Goal: Information Seeking & Learning: Check status

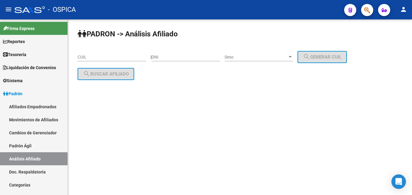
scroll to position [31, 0]
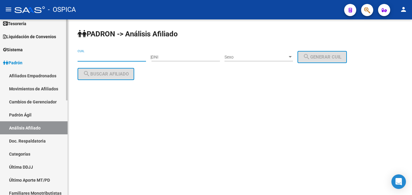
paste input "23-30535827-4"
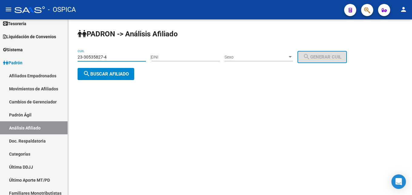
type input "23-30535827-4"
click at [100, 77] on button "search Buscar afiliado" at bounding box center [106, 74] width 57 height 12
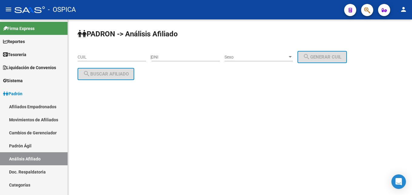
click at [102, 59] on input "CUIL" at bounding box center [112, 57] width 68 height 5
paste input "23-30535827-4"
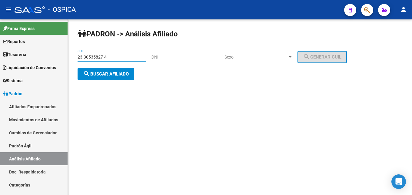
type input "23-30535827-4"
click at [119, 77] on button "search Buscar afiliado" at bounding box center [106, 74] width 57 height 12
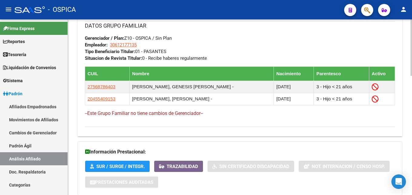
scroll to position [370, 0]
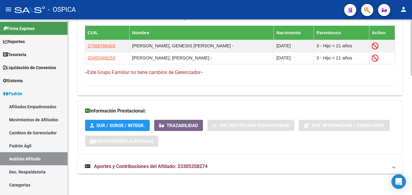
click at [112, 165] on span "Aportes y Contribuciones del Afiliado: 23305358274" at bounding box center [151, 166] width 114 height 6
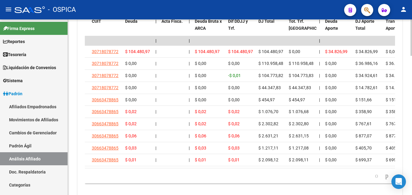
scroll to position [0, 0]
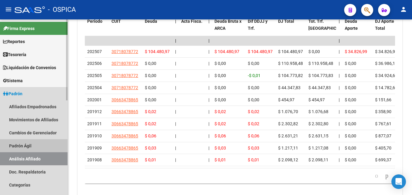
click at [22, 146] on link "Padrón Ágil" at bounding box center [34, 145] width 68 height 13
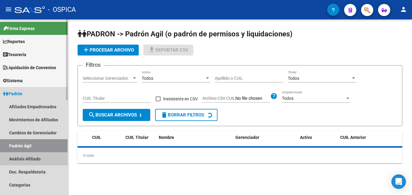
click at [22, 158] on link "Análisis Afiliado" at bounding box center [34, 158] width 68 height 13
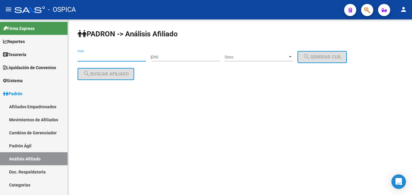
click at [87, 57] on input "CUIL" at bounding box center [112, 57] width 68 height 5
paste input "27-44025532-4"
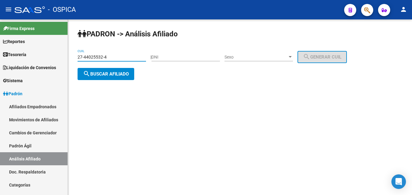
type input "27-44025532-4"
click at [106, 70] on button "search Buscar afiliado" at bounding box center [106, 74] width 57 height 12
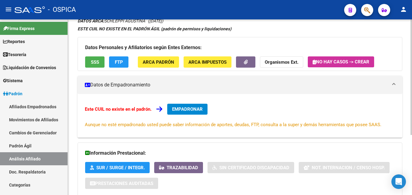
scroll to position [91, 0]
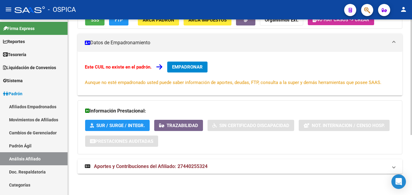
click at [161, 168] on span "Aportes y Contribuciones del Afiliado: 27440255324" at bounding box center [151, 166] width 114 height 6
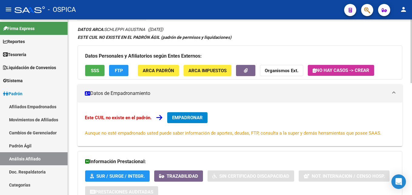
scroll to position [30, 0]
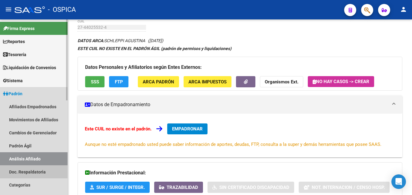
click at [38, 168] on link "Doc. Respaldatoria" at bounding box center [34, 171] width 68 height 13
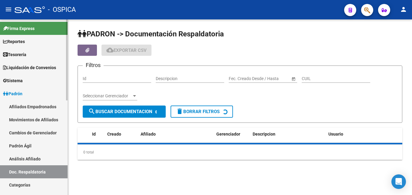
click at [42, 159] on link "Análisis Afiliado" at bounding box center [34, 158] width 68 height 13
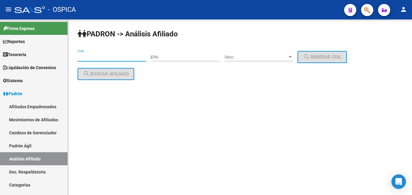
click at [91, 57] on input "CUIL" at bounding box center [112, 57] width 68 height 5
paste input "20-28795253-9"
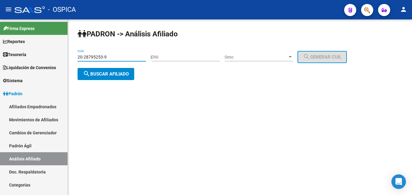
type input "20-28795253-9"
click at [118, 73] on span "search Buscar afiliado" at bounding box center [106, 73] width 46 height 5
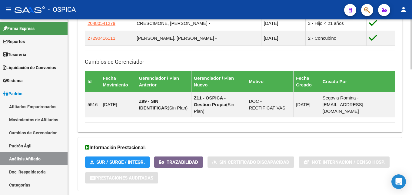
scroll to position [438, 0]
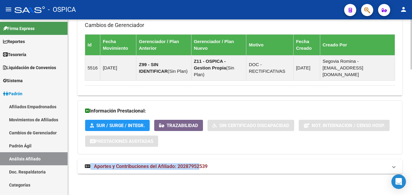
click at [200, 165] on span "Aportes y Contribuciones del Afiliado: 20287952539" at bounding box center [151, 166] width 114 height 6
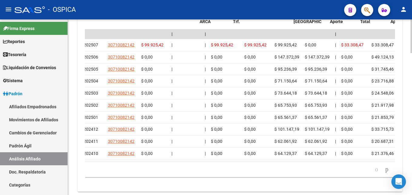
scroll to position [0, 15]
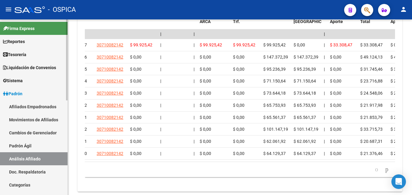
click at [25, 150] on link "Padrón Ágil" at bounding box center [34, 145] width 68 height 13
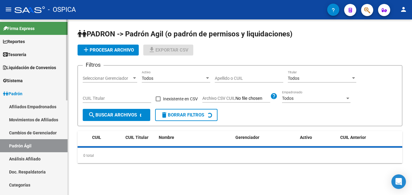
click at [26, 155] on link "Análisis Afiliado" at bounding box center [34, 158] width 68 height 13
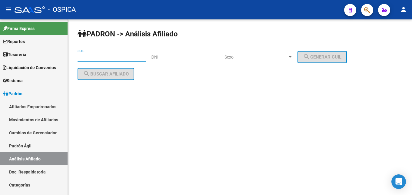
click at [86, 56] on input "CUIL" at bounding box center [112, 57] width 68 height 5
paste input "27-30054616-7"
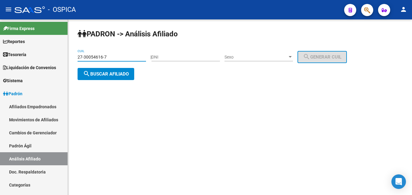
type input "27-30054616-7"
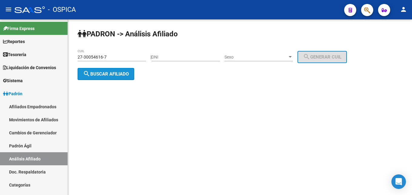
click at [106, 78] on button "search Buscar afiliado" at bounding box center [106, 74] width 57 height 12
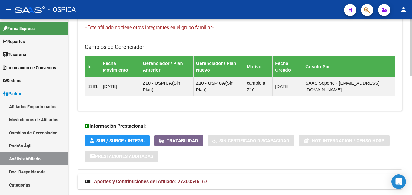
scroll to position [371, 0]
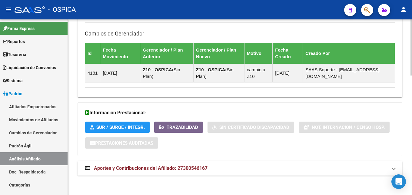
click at [146, 171] on span "Aportes y Contribuciones del Afiliado: 27300546167" at bounding box center [151, 168] width 114 height 6
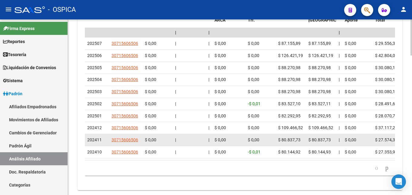
scroll to position [621, 0]
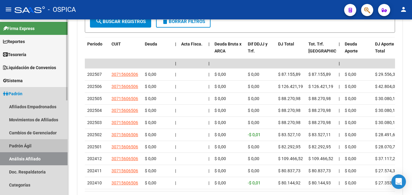
drag, startPoint x: 12, startPoint y: 143, endPoint x: 23, endPoint y: 158, distance: 18.8
click at [13, 143] on link "Padrón Ágil" at bounding box center [34, 145] width 68 height 13
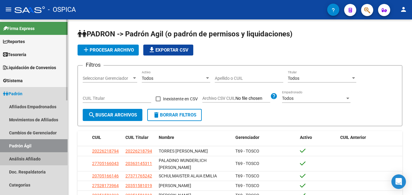
click at [23, 158] on link "Análisis Afiliado" at bounding box center [34, 158] width 68 height 13
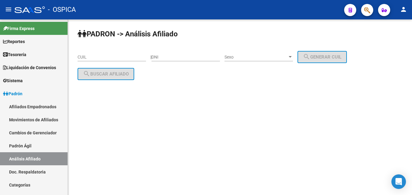
click at [83, 58] on input "CUIL" at bounding box center [112, 57] width 68 height 5
paste input "27-24418539-3"
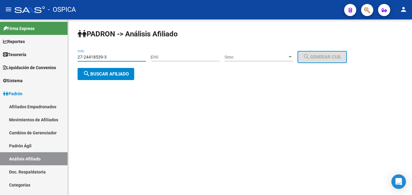
type input "27-24418539-3"
click at [105, 76] on span "search Buscar afiliado" at bounding box center [106, 73] width 46 height 5
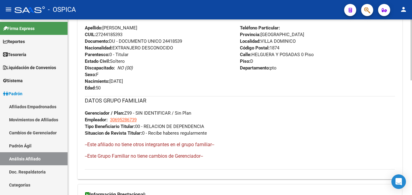
scroll to position [331, 0]
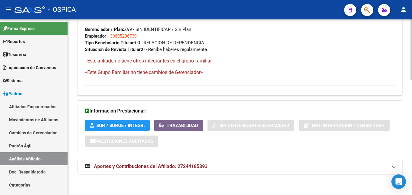
click at [166, 161] on mat-expansion-panel-header "Aportes y Contribuciones del Afiliado: 27244185393" at bounding box center [240, 166] width 325 height 15
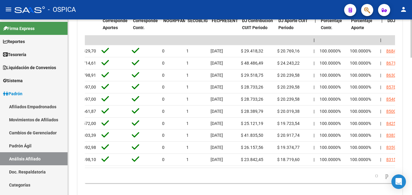
scroll to position [0, 0]
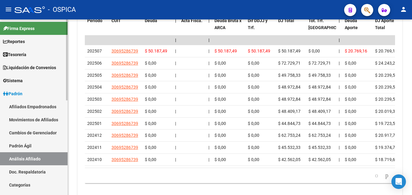
click at [28, 145] on link "Padrón Ágil" at bounding box center [34, 145] width 68 height 13
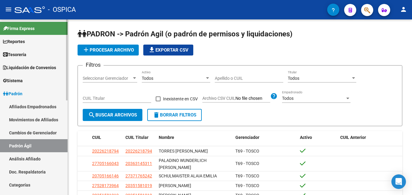
click at [33, 159] on link "Análisis Afiliado" at bounding box center [34, 158] width 68 height 13
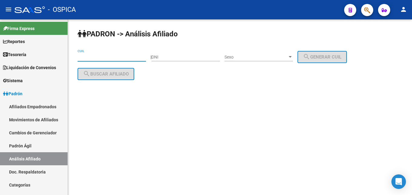
click at [80, 58] on input "CUIL" at bounding box center [112, 57] width 68 height 5
paste input "20-35461895-9"
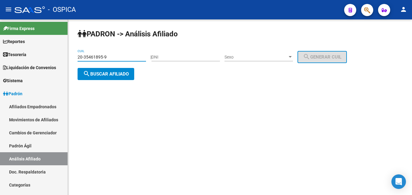
type input "20-35461895-9"
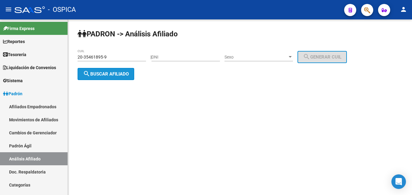
click at [116, 76] on span "search Buscar afiliado" at bounding box center [106, 73] width 46 height 5
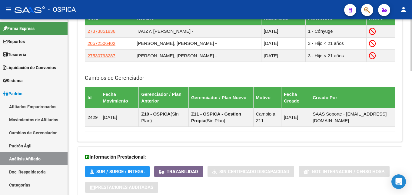
scroll to position [417, 0]
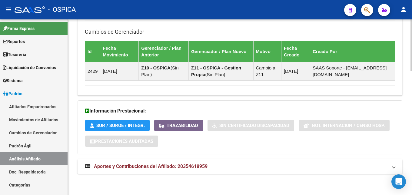
click at [199, 166] on span "Aportes y Contribuciones del Afiliado: 20354618959" at bounding box center [151, 166] width 114 height 6
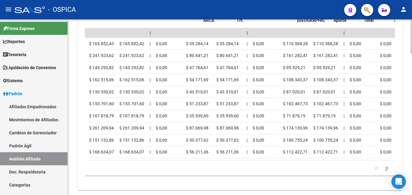
scroll to position [0, 0]
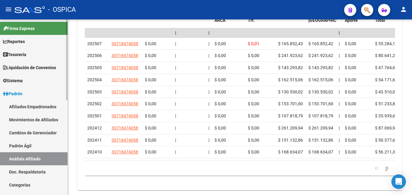
click at [32, 173] on link "Doc. Respaldatoria" at bounding box center [34, 171] width 68 height 13
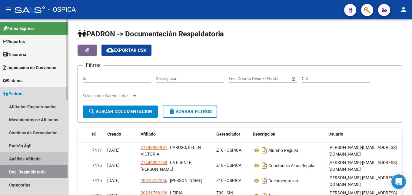
click at [37, 162] on link "Análisis Afiliado" at bounding box center [34, 158] width 68 height 13
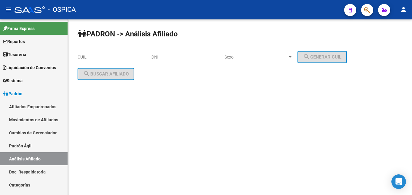
click at [83, 63] on div "CUIL" at bounding box center [112, 57] width 68 height 17
click at [84, 58] on input "CUIL" at bounding box center [112, 57] width 68 height 5
paste input "20-30342886-1"
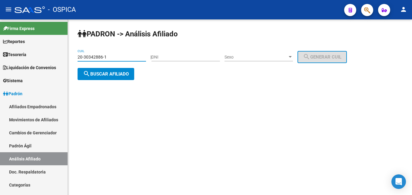
type input "20-30342886-1"
click at [85, 74] on mat-icon "search" at bounding box center [86, 73] width 7 height 7
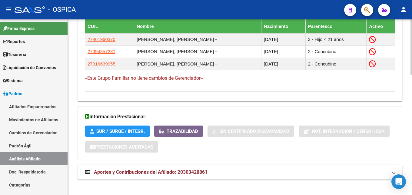
scroll to position [382, 0]
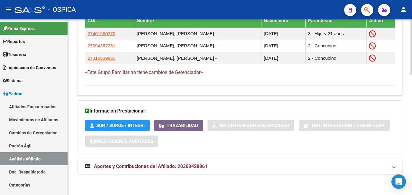
click at [194, 165] on span "Aportes y Contribuciones del Afiliado: 20303428861" at bounding box center [151, 166] width 114 height 6
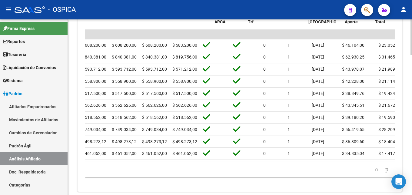
scroll to position [0, 0]
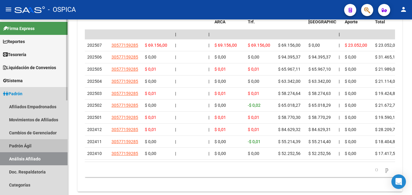
click at [22, 141] on link "Padrón Ágil" at bounding box center [34, 145] width 68 height 13
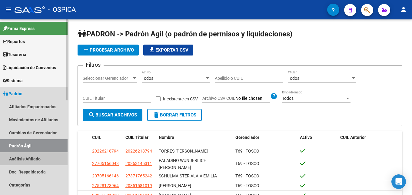
click at [26, 159] on link "Análisis Afiliado" at bounding box center [34, 158] width 68 height 13
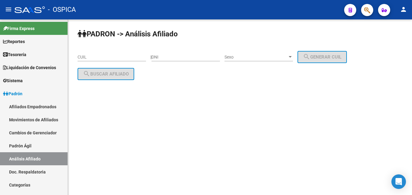
click at [81, 54] on div "CUIL" at bounding box center [112, 55] width 68 height 12
click at [80, 59] on input "CUIL" at bounding box center [112, 57] width 68 height 5
paste input "20-24679380-9"
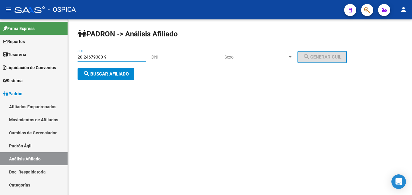
type input "20-24679380-9"
click at [94, 82] on div "PADRON -> Análisis Afiliado 20-24679380-9 CUIL | DNI Sexo Sexo search Generar C…" at bounding box center [240, 59] width 344 height 80
click at [94, 79] on button "search Buscar afiliado" at bounding box center [106, 74] width 57 height 12
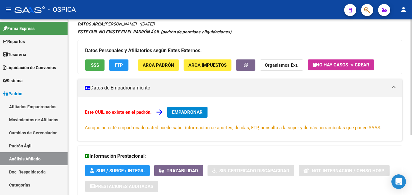
scroll to position [91, 0]
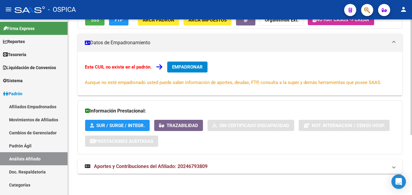
click at [125, 167] on span "Aportes y Contribuciones del Afiliado: 20246793809" at bounding box center [151, 166] width 114 height 6
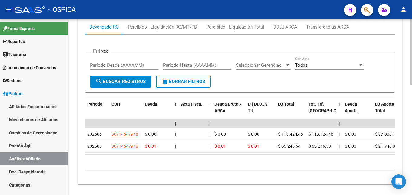
scroll to position [297, 0]
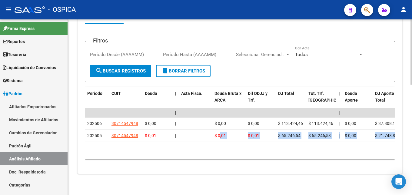
drag, startPoint x: 141, startPoint y: 144, endPoint x: 220, endPoint y: 143, distance: 78.8
click at [220, 144] on datatable-footer "10 total 1" at bounding box center [240, 151] width 310 height 15
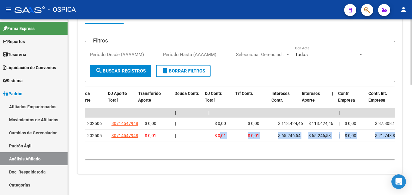
scroll to position [0, 305]
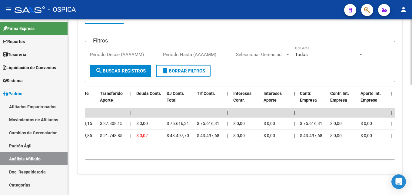
drag, startPoint x: 194, startPoint y: 145, endPoint x: 211, endPoint y: 145, distance: 17.9
click at [211, 145] on div "10 total 1" at bounding box center [240, 151] width 310 height 15
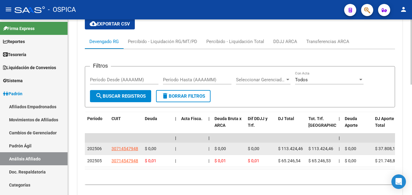
scroll to position [235, 0]
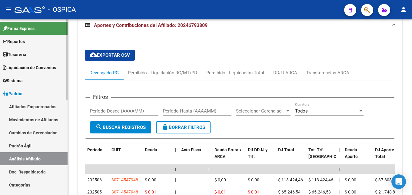
click at [27, 172] on link "Doc. Respaldatoria" at bounding box center [34, 171] width 68 height 13
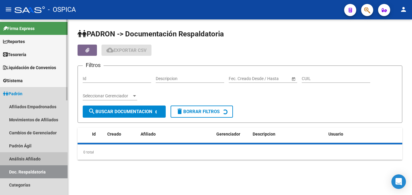
click at [26, 160] on link "Análisis Afiliado" at bounding box center [34, 158] width 68 height 13
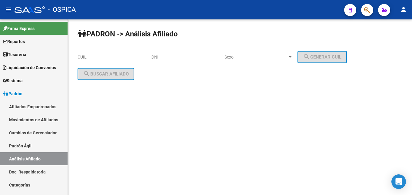
click at [85, 57] on input "CUIL" at bounding box center [112, 57] width 68 height 5
click at [85, 103] on mat-sidenav-content "PADRON -> Análisis Afiliado CUIL | DNI Sexo Sexo search Generar CUIL search Bus…" at bounding box center [240, 106] width 344 height 175
click at [95, 53] on div "CUIL" at bounding box center [112, 55] width 68 height 12
paste input "20-31368564-1"
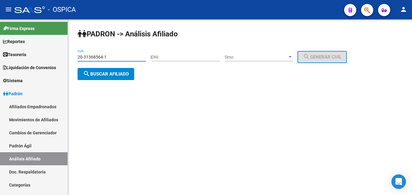
type input "20-31368564-1"
click at [105, 78] on button "search Buscar afiliado" at bounding box center [106, 74] width 57 height 12
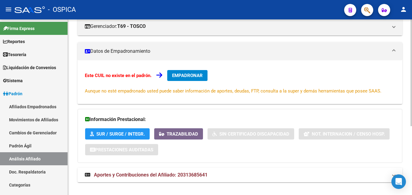
scroll to position [113, 0]
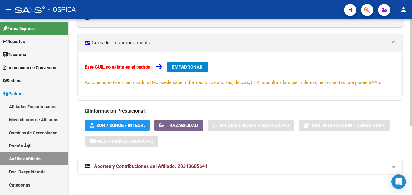
click at [149, 168] on span "Aportes y Contribuciones del Afiliado: 20313685641" at bounding box center [151, 166] width 114 height 6
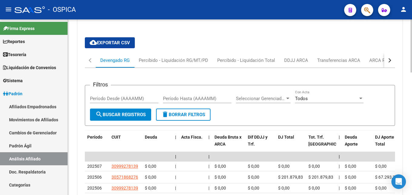
scroll to position [300, 0]
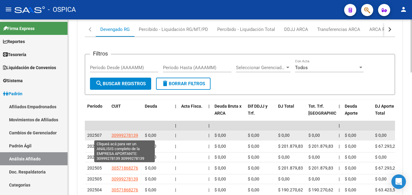
click at [121, 136] on span "30999278139" at bounding box center [124, 135] width 27 height 5
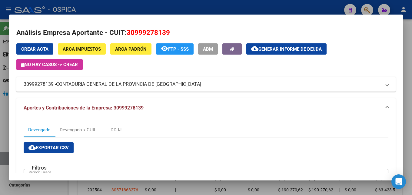
click at [134, 7] on div at bounding box center [206, 97] width 412 height 195
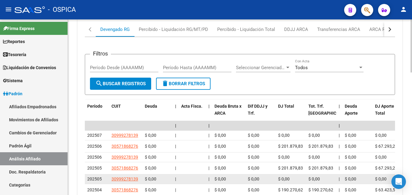
scroll to position [331, 0]
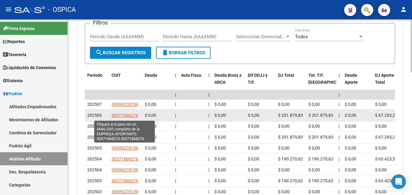
click at [119, 116] on span "30571868276" at bounding box center [124, 115] width 27 height 5
type textarea "30571868276"
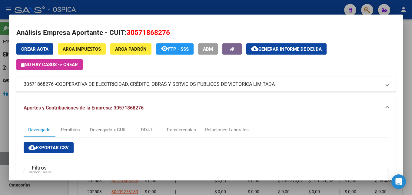
click at [161, 10] on div at bounding box center [206, 97] width 412 height 195
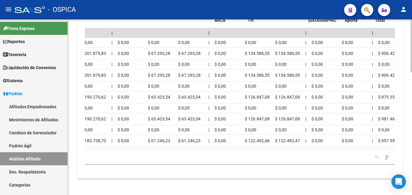
scroll to position [0, 0]
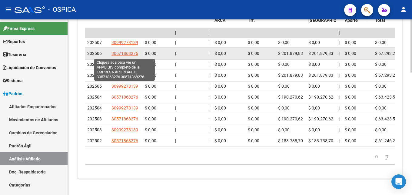
click at [117, 55] on span "30571868276" at bounding box center [124, 53] width 27 height 5
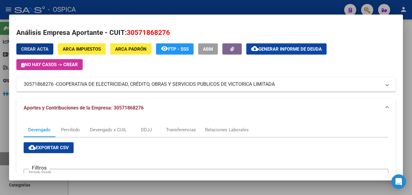
click at [181, 8] on div at bounding box center [206, 97] width 412 height 195
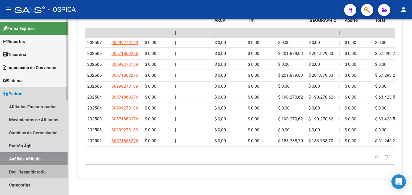
click at [44, 171] on link "Doc. Respaldatoria" at bounding box center [34, 171] width 68 height 13
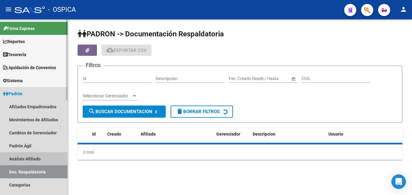
click at [48, 158] on link "Análisis Afiliado" at bounding box center [34, 158] width 68 height 13
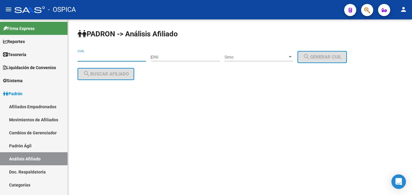
click at [98, 56] on input "CUIL" at bounding box center [112, 57] width 68 height 5
paste input "27-24323574-5"
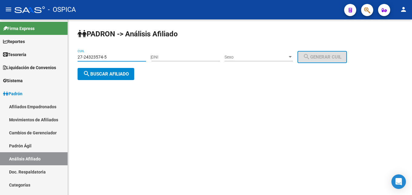
type input "27-24323574-5"
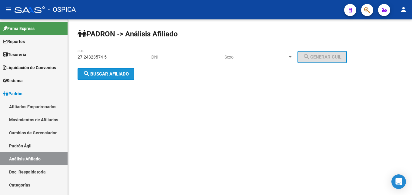
click at [106, 75] on span "search Buscar afiliado" at bounding box center [106, 73] width 46 height 5
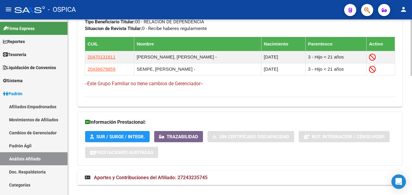
scroll to position [370, 0]
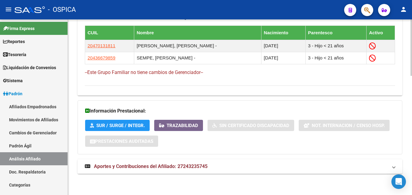
click at [136, 169] on span "Aportes y Contribuciones del Afiliado: 27243235745" at bounding box center [151, 166] width 114 height 6
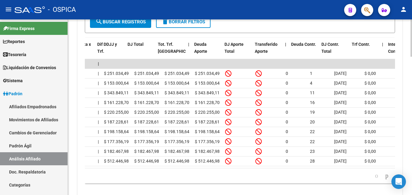
scroll to position [0, 90]
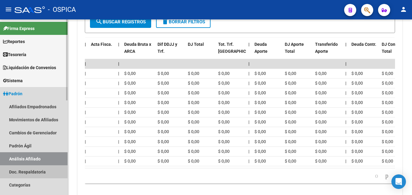
click at [25, 170] on link "Doc. Respaldatoria" at bounding box center [34, 171] width 68 height 13
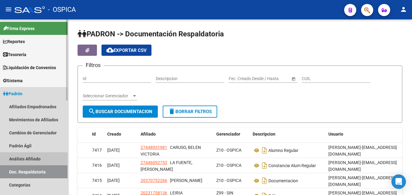
click at [18, 160] on link "Análisis Afiliado" at bounding box center [34, 158] width 68 height 13
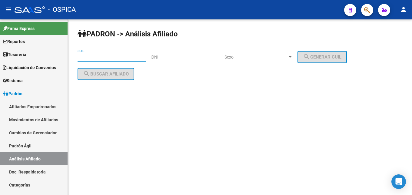
click at [99, 59] on input "CUIL" at bounding box center [112, 57] width 68 height 5
paste input "20-24269980-8"
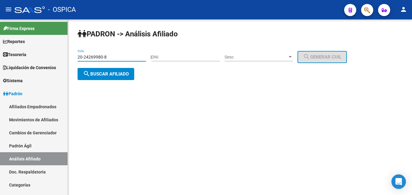
type input "20-24269980-8"
click at [111, 82] on div "PADRON -> Análisis Afiliado 20-24269980-8 CUIL | DNI Sexo Sexo search Generar C…" at bounding box center [240, 59] width 344 height 80
click at [113, 79] on button "search Buscar afiliado" at bounding box center [106, 74] width 57 height 12
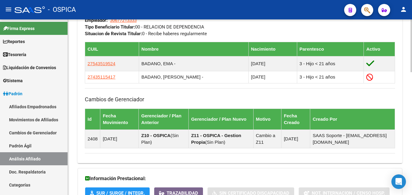
scroll to position [408, 0]
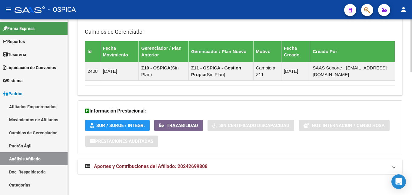
click at [163, 168] on span "Aportes y Contribuciones del Afiliado: 20242699808" at bounding box center [151, 166] width 114 height 6
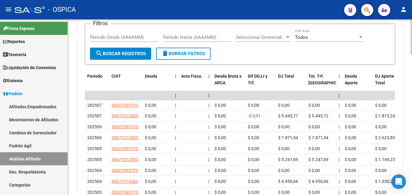
scroll to position [625, 0]
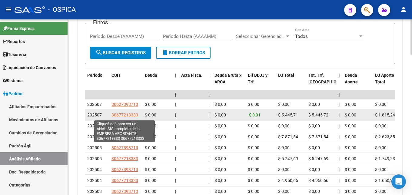
click at [132, 116] on span "30677213333" at bounding box center [124, 114] width 27 height 5
type textarea "30677213333"
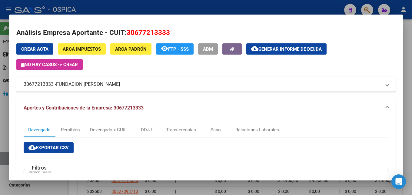
click at [191, 7] on div at bounding box center [206, 97] width 412 height 195
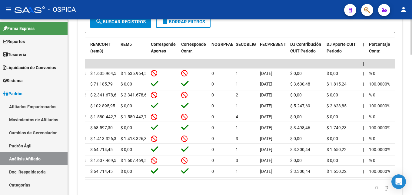
scroll to position [0, 0]
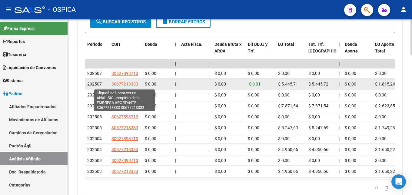
click at [130, 83] on span "30677213333" at bounding box center [124, 84] width 27 height 5
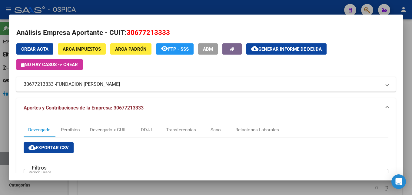
click at [152, 5] on div at bounding box center [206, 97] width 412 height 195
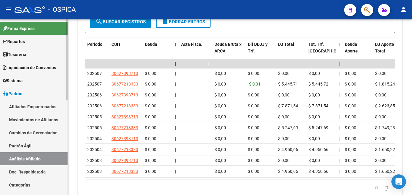
click at [47, 168] on link "Doc. Respaldatoria" at bounding box center [34, 171] width 68 height 13
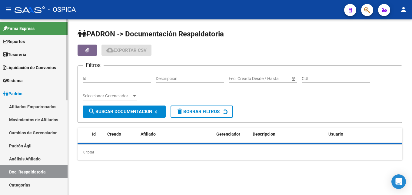
click at [49, 158] on link "Análisis Afiliado" at bounding box center [34, 158] width 68 height 13
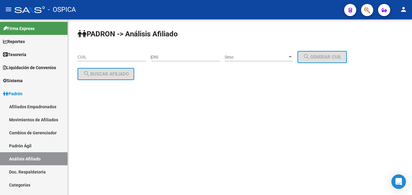
click at [91, 58] on input "CUIL" at bounding box center [112, 57] width 68 height 5
paste input "20-20986355-4"
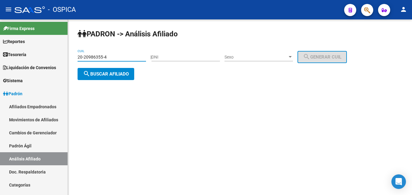
type input "20-20986355-4"
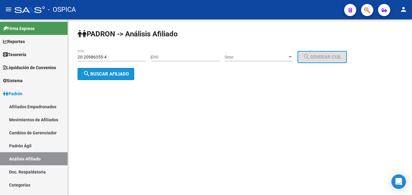
click at [98, 71] on button "search Buscar afiliado" at bounding box center [106, 74] width 57 height 12
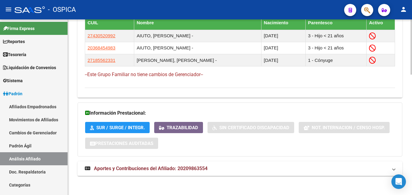
scroll to position [382, 0]
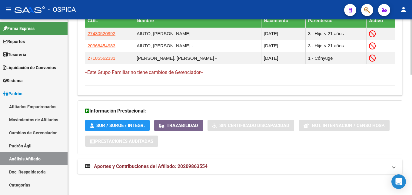
click at [176, 169] on span "Aportes y Contribuciones del Afiliado: 20209863554" at bounding box center [151, 166] width 114 height 6
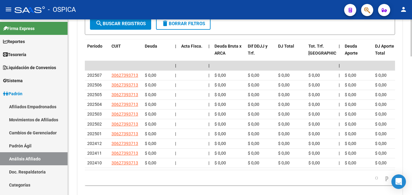
scroll to position [660, 0]
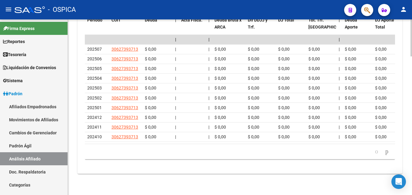
click at [133, 147] on div "179.769.313.486.231.570.000.000.000.000.000.000.000.000.000.000.000.000.000.000…" at bounding box center [240, 151] width 310 height 15
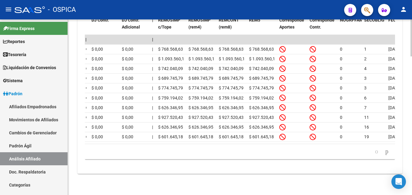
scroll to position [0, 0]
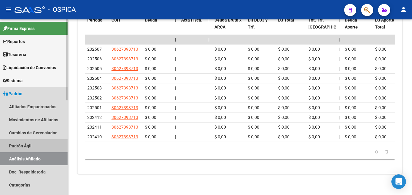
click at [21, 145] on link "Padrón Ágil" at bounding box center [34, 145] width 68 height 13
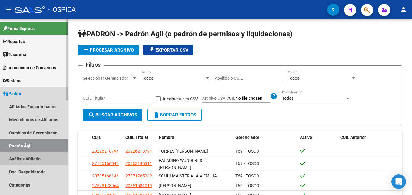
drag, startPoint x: 37, startPoint y: 157, endPoint x: 68, endPoint y: 139, distance: 35.7
click at [37, 157] on link "Análisis Afiliado" at bounding box center [34, 158] width 68 height 13
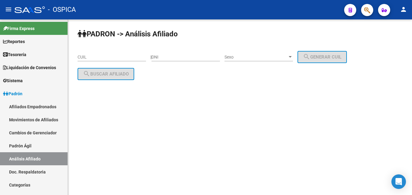
drag, startPoint x: 91, startPoint y: 60, endPoint x: 91, endPoint y: 57, distance: 3.3
click at [91, 60] on div "CUIL" at bounding box center [112, 55] width 68 height 12
paste input "27-31520373-8"
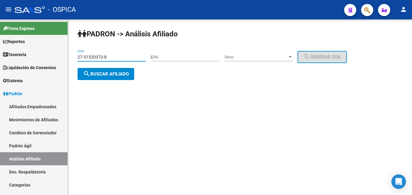
type input "27-31520373-8"
click at [113, 77] on button "search Buscar afiliado" at bounding box center [106, 74] width 57 height 12
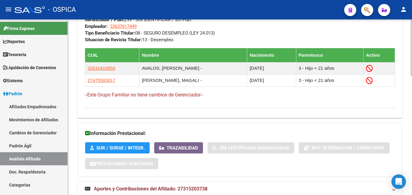
scroll to position [370, 0]
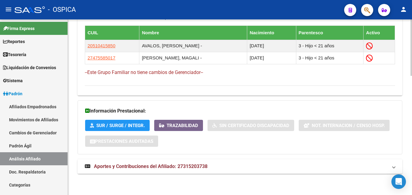
click at [190, 168] on span "Aportes y Contribuciones del Afiliado: 27315203738" at bounding box center [151, 166] width 114 height 6
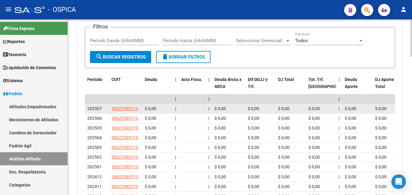
scroll to position [586, 0]
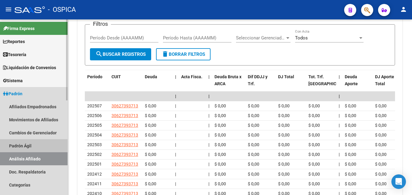
click at [11, 144] on link "Padrón Ágil" at bounding box center [34, 145] width 68 height 13
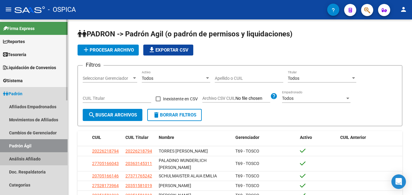
click at [25, 158] on link "Análisis Afiliado" at bounding box center [34, 158] width 68 height 13
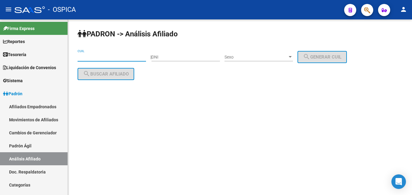
click at [91, 56] on input "CUIL" at bounding box center [112, 57] width 68 height 5
paste input "20-23180092-2"
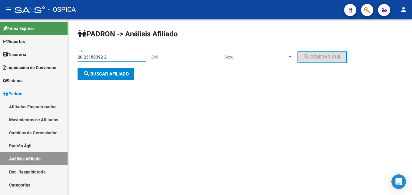
type input "20-23180092-2"
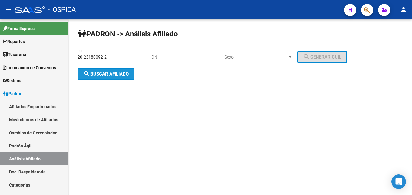
click at [108, 77] on button "search Buscar afiliado" at bounding box center [106, 74] width 57 height 12
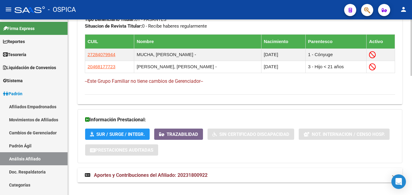
scroll to position [370, 0]
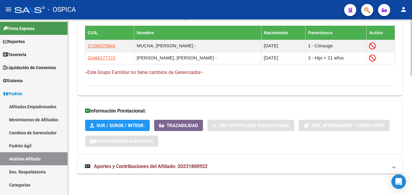
click at [158, 167] on span "Aportes y Contribuciones del Afiliado: 20231800922" at bounding box center [151, 166] width 114 height 6
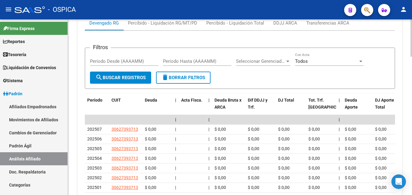
scroll to position [586, 0]
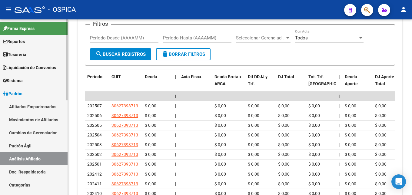
click at [25, 174] on link "Doc. Respaldatoria" at bounding box center [34, 171] width 68 height 13
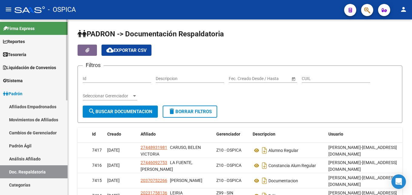
click at [35, 156] on link "Análisis Afiliado" at bounding box center [34, 158] width 68 height 13
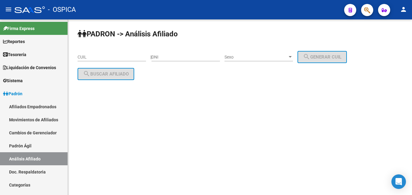
click at [90, 55] on input "CUIL" at bounding box center [112, 57] width 68 height 5
paste input "27-32128030-2"
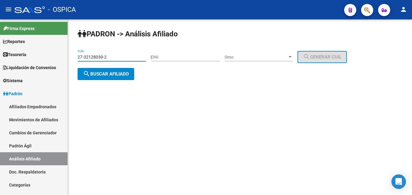
type input "27-32128030-2"
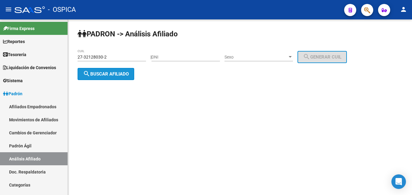
click at [111, 74] on span "search Buscar afiliado" at bounding box center [106, 73] width 46 height 5
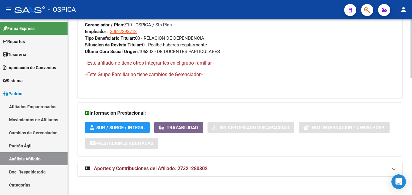
scroll to position [351, 0]
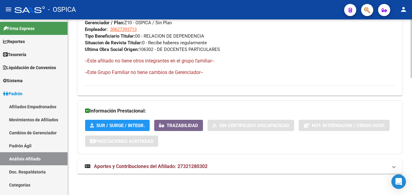
click at [190, 168] on span "Aportes y Contribuciones del Afiliado: 27321280302" at bounding box center [151, 166] width 114 height 6
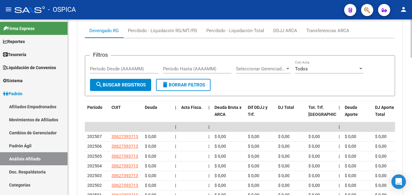
scroll to position [567, 0]
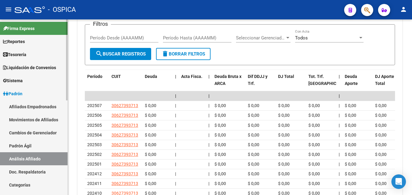
click at [31, 170] on link "Doc. Respaldatoria" at bounding box center [34, 171] width 68 height 13
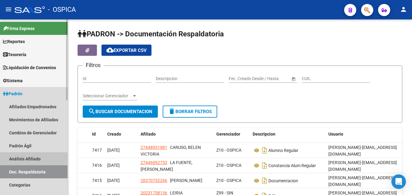
click at [36, 160] on link "Análisis Afiliado" at bounding box center [34, 158] width 68 height 13
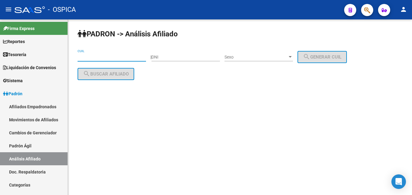
paste input "20-22218103-9"
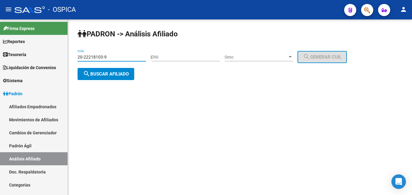
type input "20-22218103-9"
click at [110, 77] on button "search Buscar afiliado" at bounding box center [106, 74] width 57 height 12
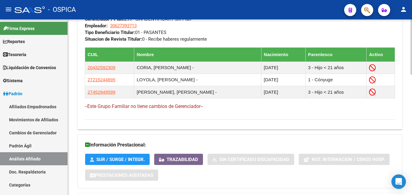
scroll to position [371, 0]
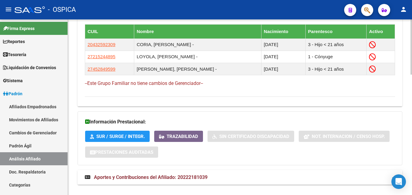
click at [172, 174] on strong "Aportes y Contribuciones del Afiliado: 20222181039" at bounding box center [146, 177] width 123 height 7
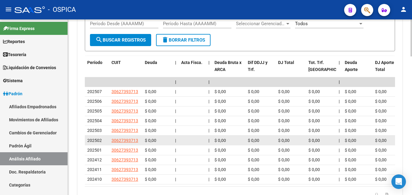
scroll to position [618, 0]
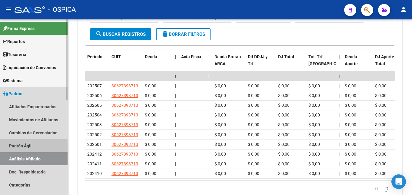
click at [22, 147] on link "Padrón Ágil" at bounding box center [34, 145] width 68 height 13
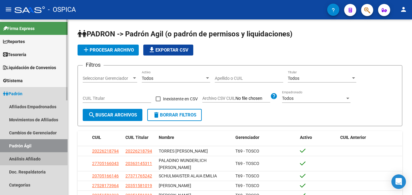
click at [25, 158] on link "Análisis Afiliado" at bounding box center [34, 158] width 68 height 13
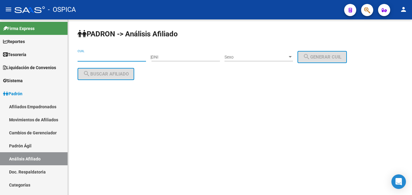
click at [83, 57] on input "CUIL" at bounding box center [112, 57] width 68 height 5
paste input "20-22200900-7"
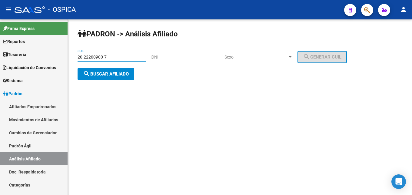
type input "20-22200900-7"
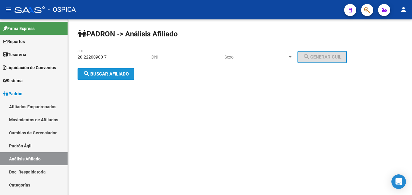
click at [115, 80] on button "search Buscar afiliado" at bounding box center [106, 74] width 57 height 12
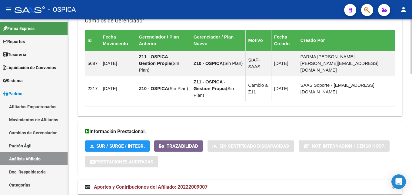
scroll to position [391, 0]
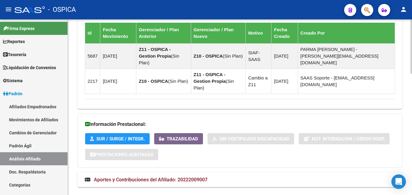
click at [183, 177] on span "Aportes y Contribuciones del Afiliado: 20222009007" at bounding box center [151, 180] width 114 height 6
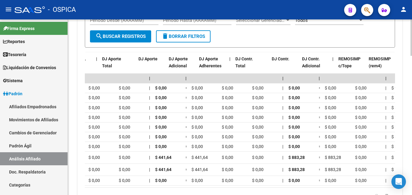
scroll to position [0, 767]
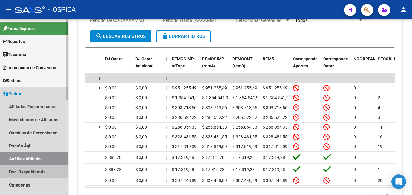
click at [22, 173] on link "Doc. Respaldatoria" at bounding box center [34, 171] width 68 height 13
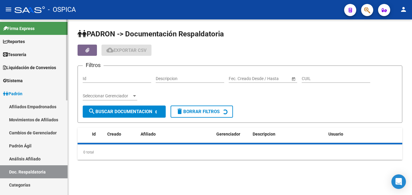
drag, startPoint x: 27, startPoint y: 159, endPoint x: 63, endPoint y: 103, distance: 66.8
click at [27, 158] on link "Análisis Afiliado" at bounding box center [34, 158] width 68 height 13
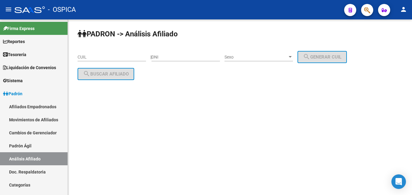
click at [91, 58] on input "CUIL" at bounding box center [112, 57] width 68 height 5
paste input "20-23614273-7"
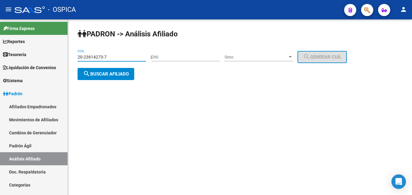
type input "20-23614273-7"
click at [114, 79] on button "search Buscar afiliado" at bounding box center [106, 74] width 57 height 12
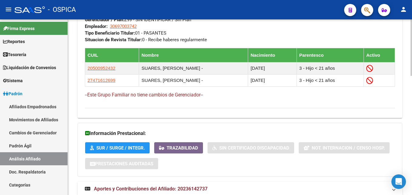
scroll to position [370, 0]
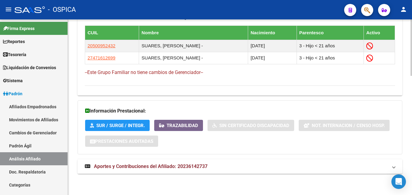
click at [153, 168] on span "Aportes y Contribuciones del Afiliado: 20236142737" at bounding box center [151, 166] width 114 height 6
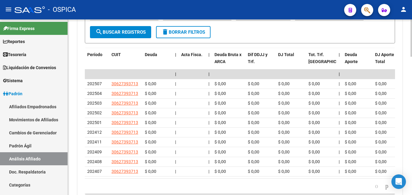
scroll to position [618, 0]
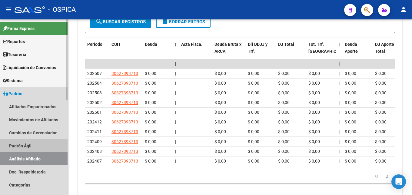
click at [31, 145] on link "Padrón Ágil" at bounding box center [34, 145] width 68 height 13
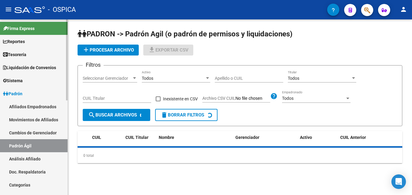
click at [40, 158] on link "Análisis Afiliado" at bounding box center [34, 158] width 68 height 13
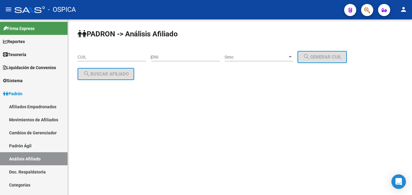
drag, startPoint x: 98, startPoint y: 61, endPoint x: 97, endPoint y: 57, distance: 3.4
click at [98, 59] on div "CUIL" at bounding box center [112, 55] width 68 height 12
paste input "20-21472883-5"
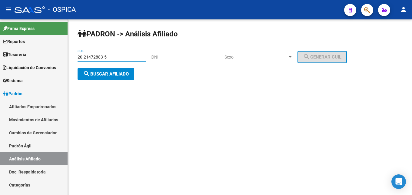
type input "20-21472883-5"
click at [106, 76] on span "search Buscar afiliado" at bounding box center [106, 73] width 46 height 5
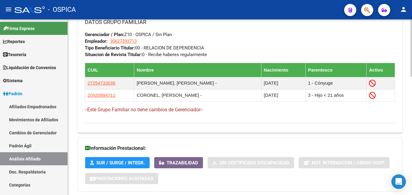
scroll to position [363, 0]
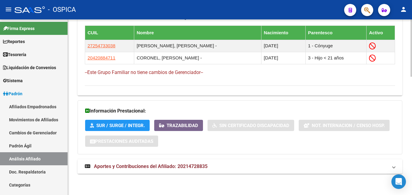
click at [206, 166] on span "Aportes y Contribuciones del Afiliado: 20214728835" at bounding box center [151, 166] width 114 height 6
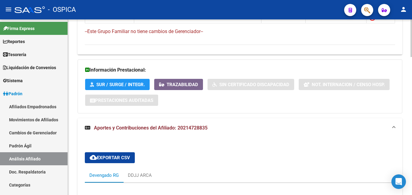
scroll to position [398, 0]
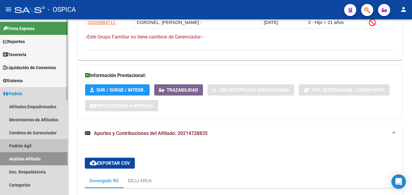
click at [8, 147] on link "Padrón Ágil" at bounding box center [34, 145] width 68 height 13
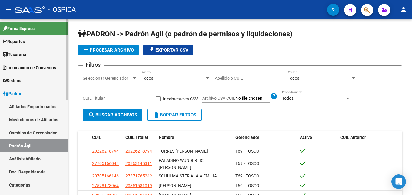
click at [11, 156] on link "Análisis Afiliado" at bounding box center [34, 158] width 68 height 13
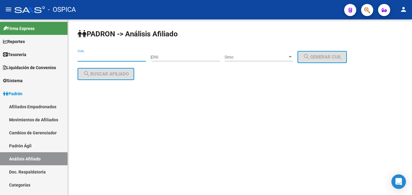
click at [88, 57] on input "CUIL" at bounding box center [112, 57] width 68 height 5
paste input "27-34791297-8"
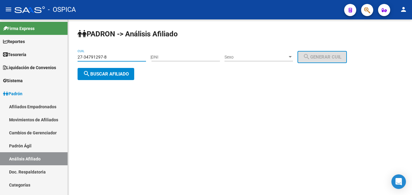
type input "27-34791297-8"
click at [118, 75] on span "search Buscar afiliado" at bounding box center [106, 73] width 46 height 5
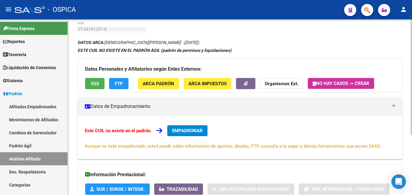
scroll to position [91, 0]
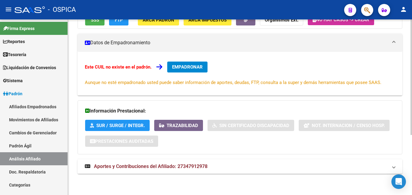
click at [198, 168] on span "Aportes y Contribuciones del Afiliado: 27347912978" at bounding box center [151, 166] width 114 height 6
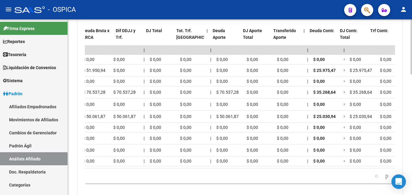
scroll to position [0, 0]
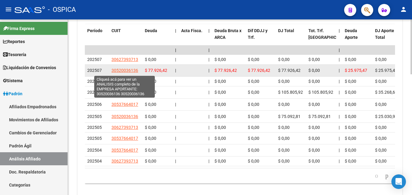
click at [124, 71] on span "30520036136" at bounding box center [124, 70] width 27 height 5
type textarea "30520036136"
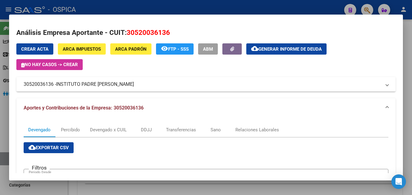
click at [165, 14] on div at bounding box center [206, 97] width 412 height 195
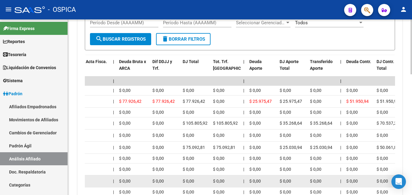
scroll to position [385, 0]
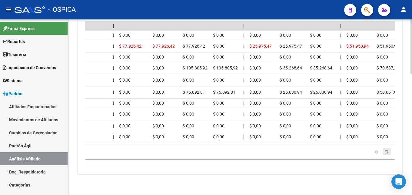
click at [384, 151] on icon "go to next page" at bounding box center [386, 151] width 5 height 7
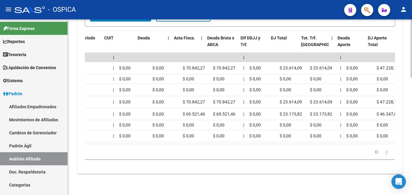
scroll to position [0, 0]
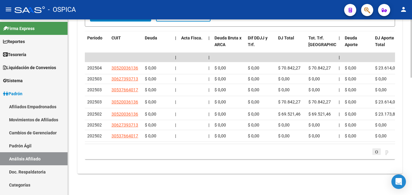
click at [374, 151] on icon "go to previous page" at bounding box center [376, 151] width 5 height 7
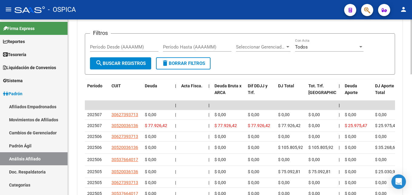
scroll to position [292, 0]
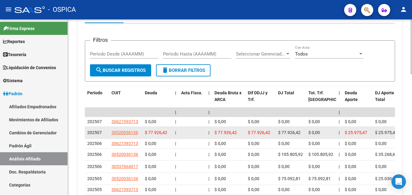
click at [125, 134] on span "30520036136" at bounding box center [124, 132] width 27 height 5
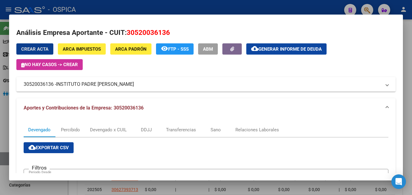
click at [136, 9] on div at bounding box center [206, 97] width 412 height 195
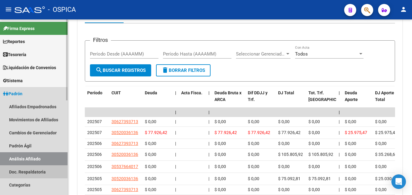
click at [46, 171] on link "Doc. Respaldatoria" at bounding box center [34, 171] width 68 height 13
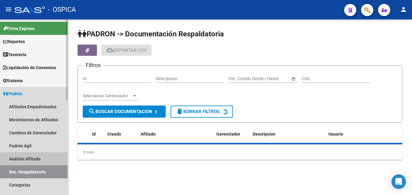
click at [45, 160] on link "Análisis Afiliado" at bounding box center [34, 158] width 68 height 13
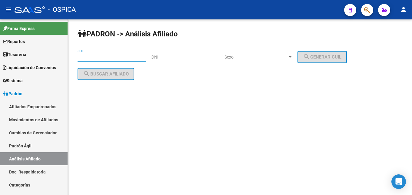
click at [100, 57] on input "CUIL" at bounding box center [112, 57] width 68 height 5
paste input "23-26255780-4"
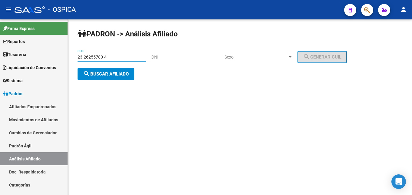
type input "23-26255780-4"
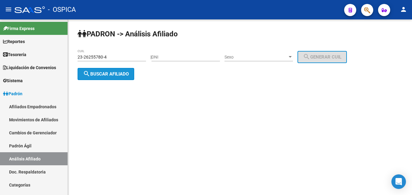
click at [108, 79] on button "search Buscar afiliado" at bounding box center [106, 74] width 57 height 12
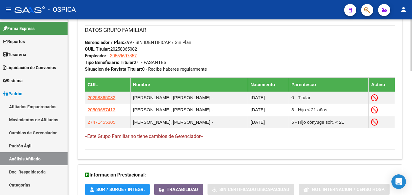
scroll to position [418, 0]
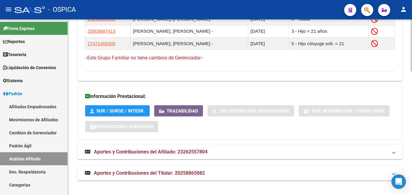
click at [202, 150] on span "Aportes y Contribuciones del Afiliado: 23262557804" at bounding box center [151, 152] width 114 height 6
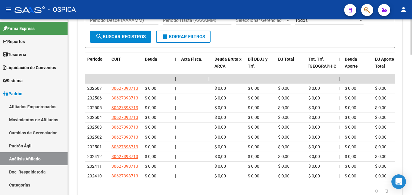
scroll to position [666, 0]
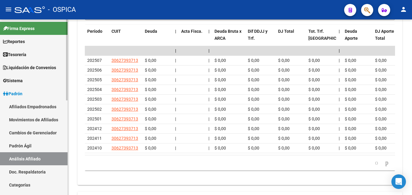
click at [31, 147] on link "Padrón Ágil" at bounding box center [34, 145] width 68 height 13
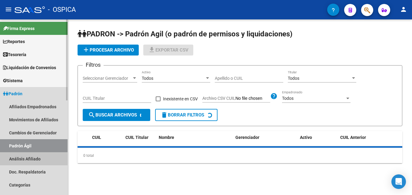
click at [31, 159] on link "Análisis Afiliado" at bounding box center [34, 158] width 68 height 13
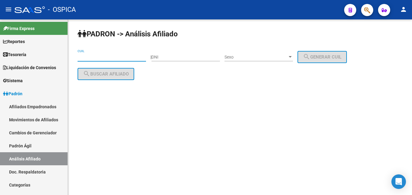
click at [115, 58] on input "CUIL" at bounding box center [112, 57] width 68 height 5
paste input "27-22385262-4"
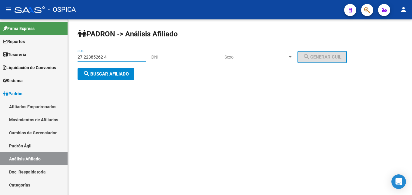
type input "27-22385262-4"
click at [121, 79] on button "search Buscar afiliado" at bounding box center [106, 74] width 57 height 12
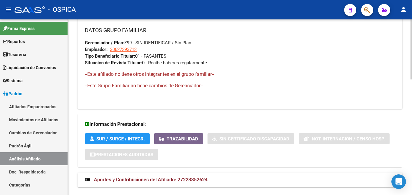
scroll to position [338, 0]
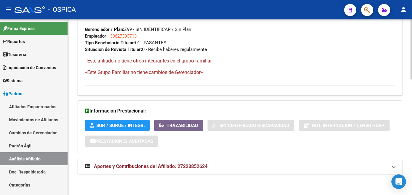
click at [183, 166] on span "Aportes y Contribuciones del Afiliado: 27223852624" at bounding box center [151, 166] width 114 height 6
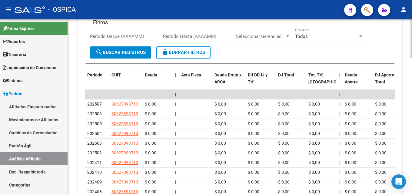
scroll to position [586, 0]
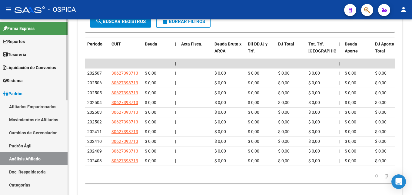
click at [48, 145] on link "Padrón Ágil" at bounding box center [34, 145] width 68 height 13
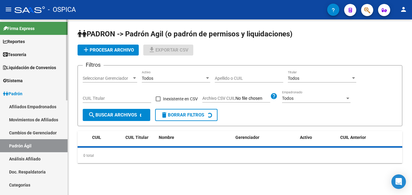
click at [48, 159] on link "Análisis Afiliado" at bounding box center [34, 158] width 68 height 13
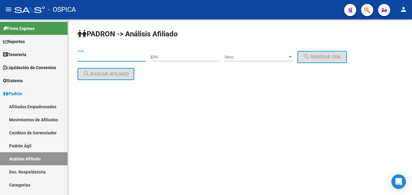
click at [95, 58] on input "CUIL" at bounding box center [112, 57] width 68 height 5
paste input "20-28405523-4"
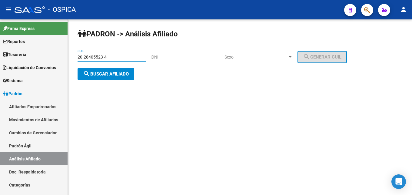
type input "20-28405523-4"
click at [107, 76] on span "search Buscar afiliado" at bounding box center [106, 73] width 46 height 5
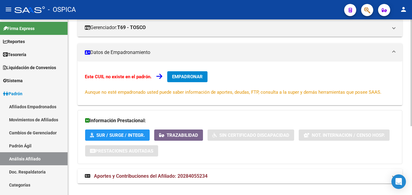
scroll to position [113, 0]
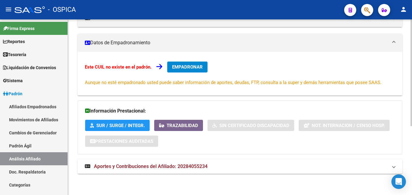
click at [178, 166] on span "Aportes y Contribuciones del Afiliado: 20284055234" at bounding box center [151, 166] width 114 height 6
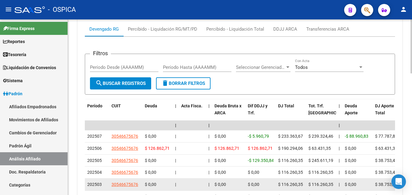
scroll to position [298, 0]
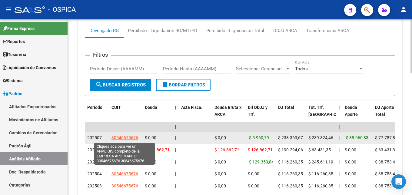
click at [133, 139] on span "30546675676" at bounding box center [124, 137] width 27 height 5
type textarea "30546675676"
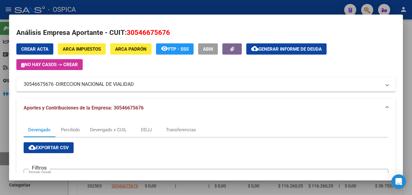
click at [144, 5] on div at bounding box center [206, 97] width 412 height 195
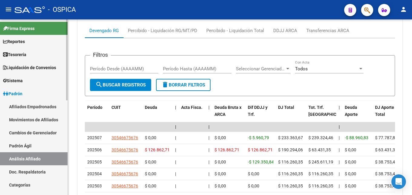
click at [30, 171] on link "Doc. Respaldatoria" at bounding box center [34, 171] width 68 height 13
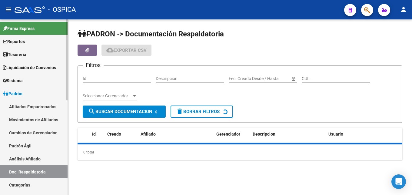
click at [34, 159] on link "Análisis Afiliado" at bounding box center [34, 158] width 68 height 13
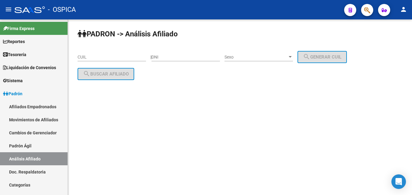
click at [91, 58] on input "CUIL" at bounding box center [112, 57] width 68 height 5
paste input "20-23724148-8"
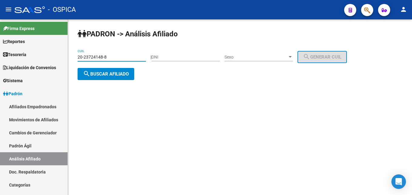
type input "20-23724148-8"
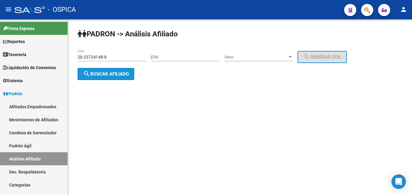
click at [112, 74] on span "search Buscar afiliado" at bounding box center [106, 73] width 46 height 5
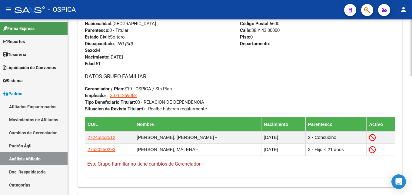
scroll to position [370, 0]
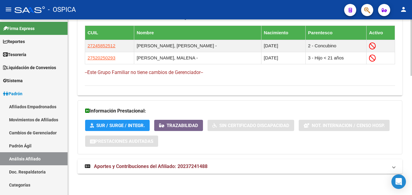
click at [179, 166] on span "Aportes y Contribuciones del Afiliado: 20237241488" at bounding box center [151, 166] width 114 height 6
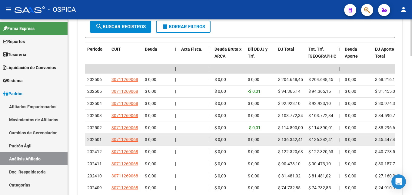
scroll to position [621, 0]
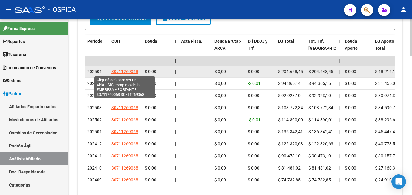
click at [131, 72] on span "30711269068" at bounding box center [124, 71] width 27 height 5
type textarea "30711269068"
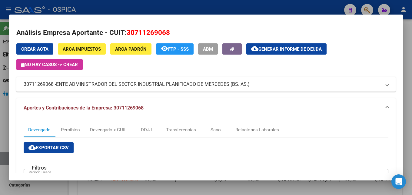
click at [199, 12] on div at bounding box center [206, 97] width 412 height 195
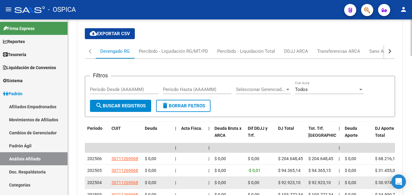
scroll to position [529, 0]
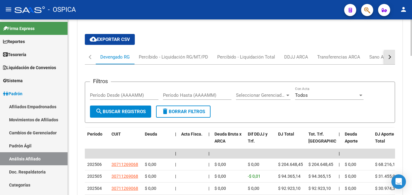
click at [392, 59] on button "button" at bounding box center [389, 57] width 11 height 15
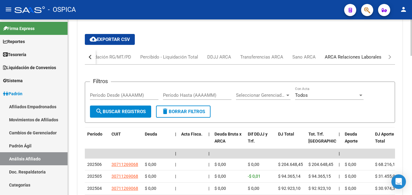
click at [370, 58] on div "ARCA Relaciones Laborales" at bounding box center [353, 57] width 57 height 7
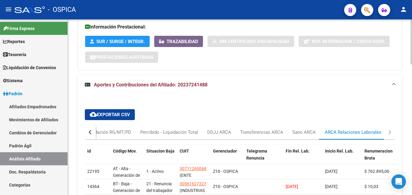
scroll to position [491, 0]
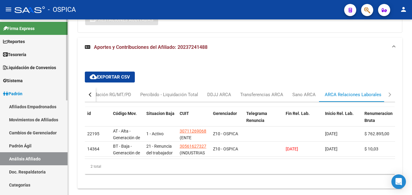
click at [27, 147] on link "Padrón Ágil" at bounding box center [34, 145] width 68 height 13
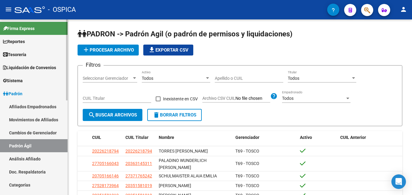
click at [33, 157] on link "Análisis Afiliado" at bounding box center [34, 158] width 68 height 13
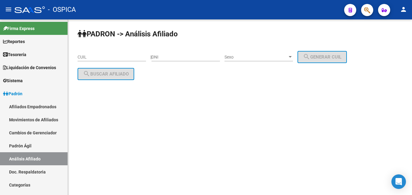
click at [91, 59] on input "CUIL" at bounding box center [112, 57] width 68 height 5
paste input "20-26123695-9"
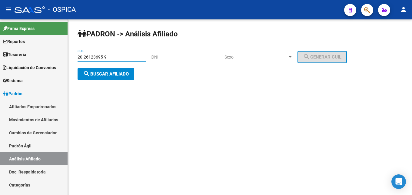
type input "20-26123695-9"
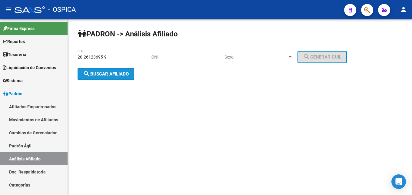
click at [102, 77] on button "search Buscar afiliado" at bounding box center [106, 74] width 57 height 12
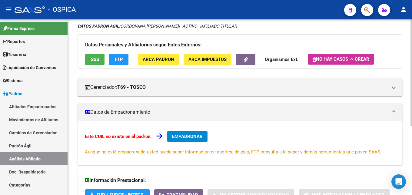
scroll to position [113, 0]
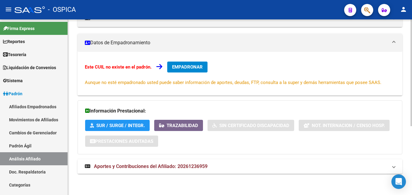
click at [138, 170] on mat-expansion-panel-header "Aportes y Contribuciones del Afiliado: 20261236959" at bounding box center [240, 166] width 325 height 15
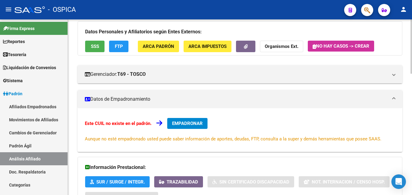
scroll to position [0, 0]
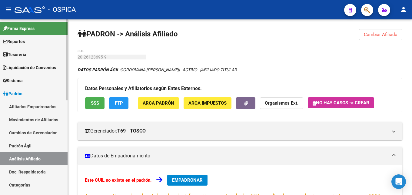
click at [37, 175] on link "Doc. Respaldatoria" at bounding box center [34, 171] width 68 height 13
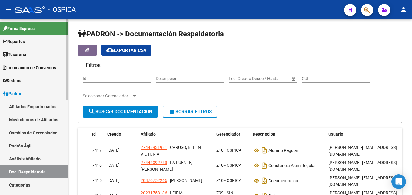
click at [42, 159] on link "Análisis Afiliado" at bounding box center [34, 158] width 68 height 13
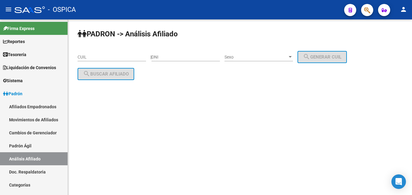
click at [106, 56] on input "CUIL" at bounding box center [112, 57] width 68 height 5
paste input "20-32614544-1"
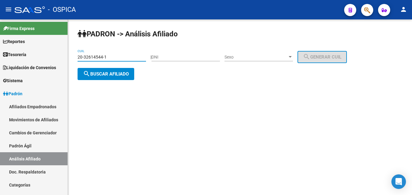
type input "20-32614544-1"
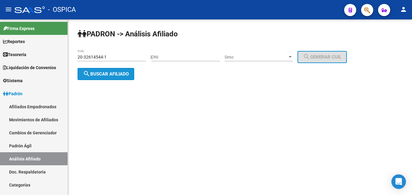
click at [113, 77] on button "search Buscar afiliado" at bounding box center [106, 74] width 57 height 12
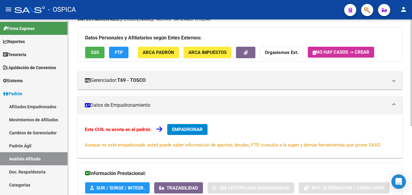
scroll to position [113, 0]
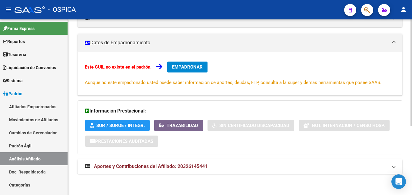
click at [120, 173] on mat-expansion-panel-header "Aportes y Contribuciones del Afiliado: 20326145441" at bounding box center [240, 166] width 325 height 15
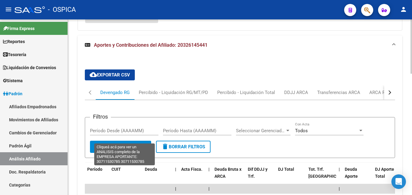
scroll to position [329, 0]
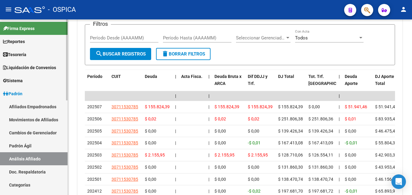
click at [18, 172] on link "Doc. Respaldatoria" at bounding box center [34, 171] width 68 height 13
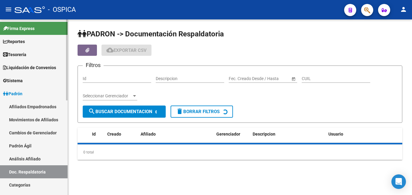
click at [24, 159] on link "Análisis Afiliado" at bounding box center [34, 158] width 68 height 13
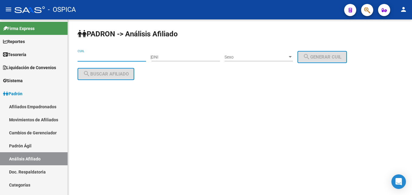
click at [83, 58] on input "CUIL" at bounding box center [112, 57] width 68 height 5
paste input "20-30306563-7"
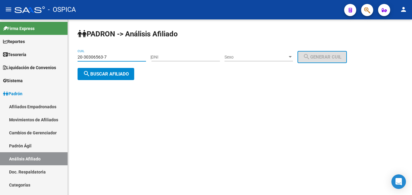
type input "20-30306563-7"
click at [107, 73] on span "search Buscar afiliado" at bounding box center [106, 73] width 46 height 5
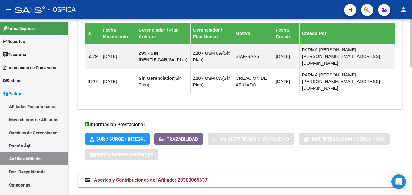
scroll to position [467, 0]
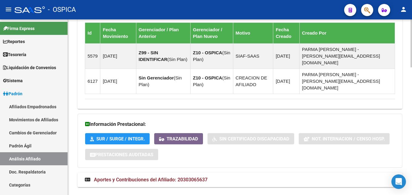
click at [181, 177] on span "Aportes y Contribuciones del Afiliado: 20303065637" at bounding box center [151, 180] width 114 height 6
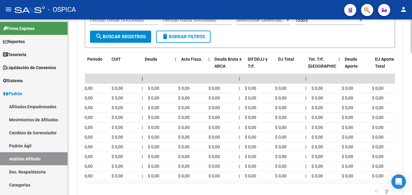
scroll to position [0, 0]
